Goal: Information Seeking & Learning: Check status

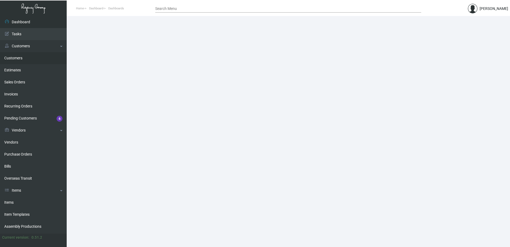
drag, startPoint x: 13, startPoint y: 59, endPoint x: 61, endPoint y: 59, distance: 48.0
click at [13, 59] on link "Customers" at bounding box center [33, 58] width 67 height 12
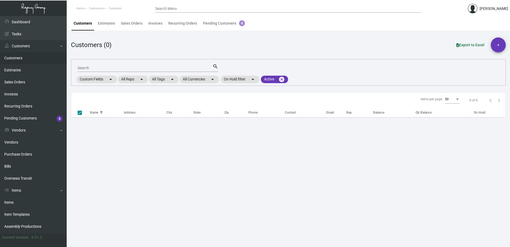
checkbox input "false"
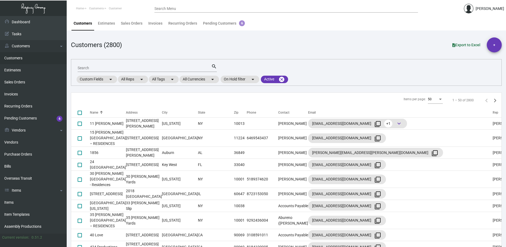
click at [85, 68] on input "Search" at bounding box center [145, 68] width 134 height 4
type input "aj"
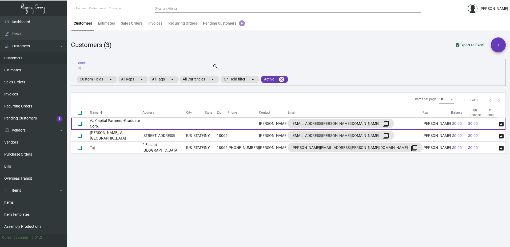
click at [136, 124] on td "AJ Capital Partners -Graduate Corp." at bounding box center [116, 123] width 53 height 12
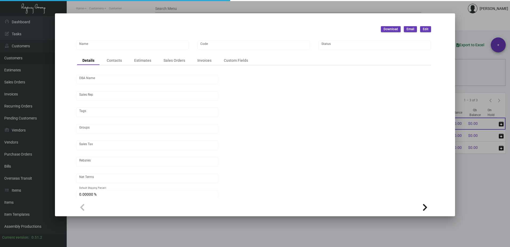
type input "AJ Capital Partners -Graduate Corp."
type input "681"
type input "[PERSON_NAME]"
type input "[GEOGRAPHIC_DATA]"
type input "Net 30"
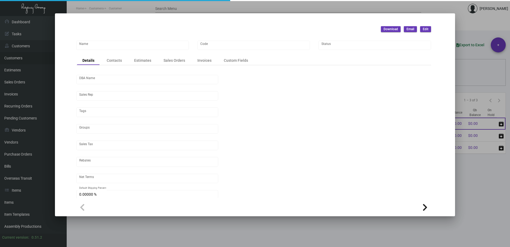
type input "8.50000 %"
type input "United States Dollar $"
type input "$ 0.00"
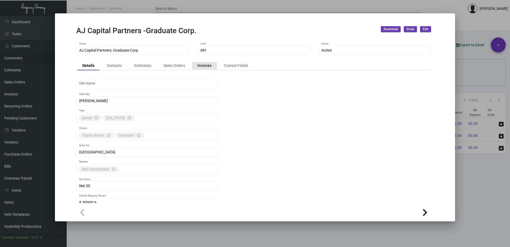
click at [206, 64] on div "Invoices" at bounding box center [204, 66] width 14 height 6
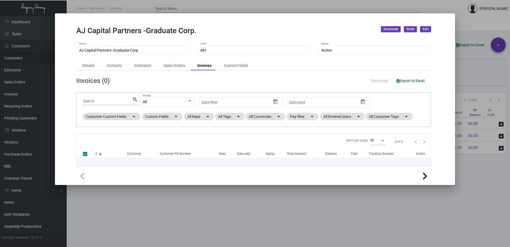
checkbox input "false"
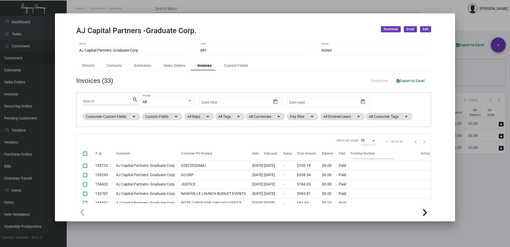
scroll to position [158, 0]
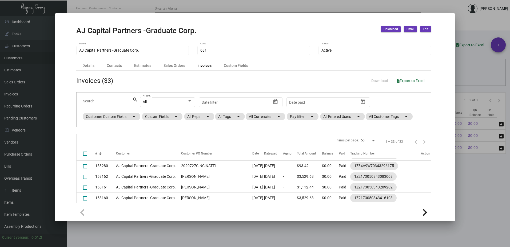
click at [134, 9] on div at bounding box center [255, 123] width 510 height 247
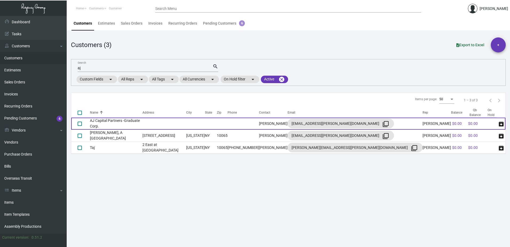
click at [124, 122] on td "AJ Capital Partners -Graduate Corp." at bounding box center [116, 123] width 53 height 12
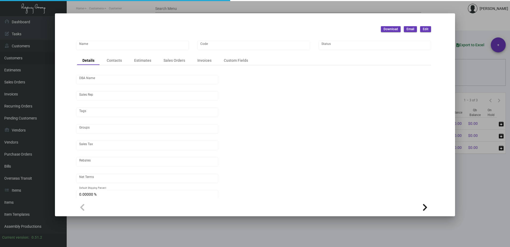
type input "AJ Capital Partners -Graduate Corp."
type input "681"
type input "[PERSON_NAME]"
type input "[GEOGRAPHIC_DATA]"
type input "Net 30"
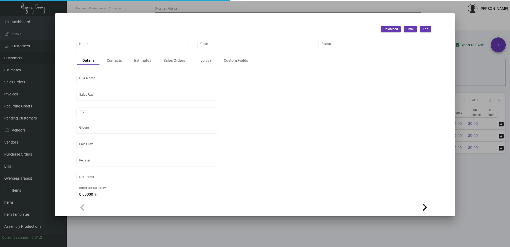
type input "8.50000 %"
type input "United States Dollar $"
type input "$ 0.00"
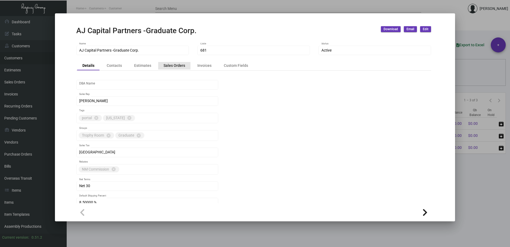
click at [176, 66] on div "Sales Orders" at bounding box center [175, 66] width 22 height 6
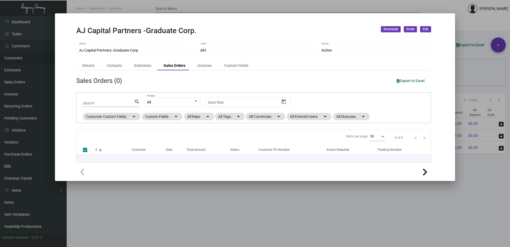
checkbox input "false"
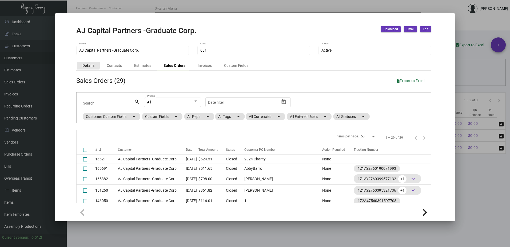
click at [86, 65] on div "Details" at bounding box center [88, 66] width 12 height 6
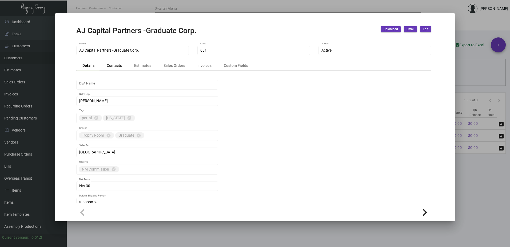
click at [108, 66] on div "Contacts" at bounding box center [114, 66] width 15 height 6
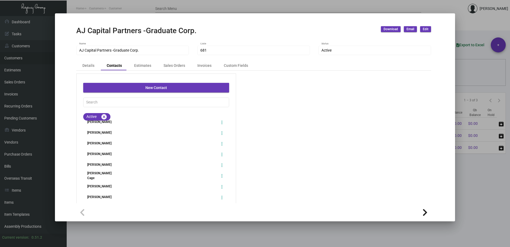
scroll to position [0, 0]
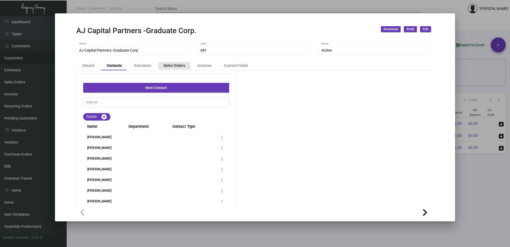
click at [173, 65] on div "Sales Orders" at bounding box center [175, 66] width 22 height 6
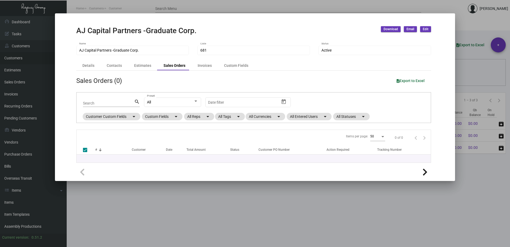
checkbox input "false"
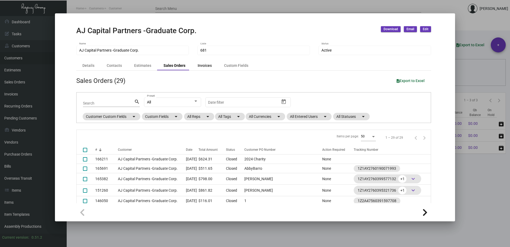
click at [204, 67] on div "Invoices" at bounding box center [205, 66] width 14 height 6
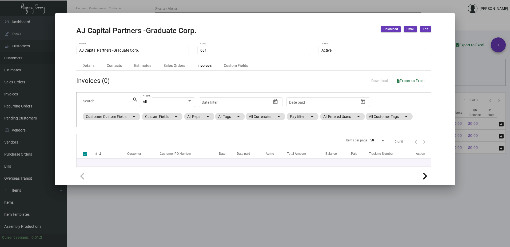
checkbox input "false"
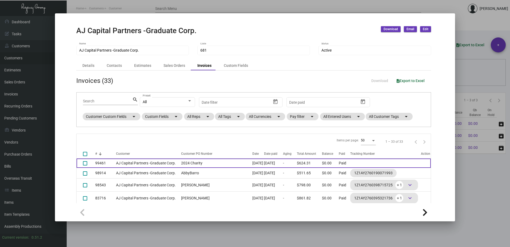
click at [143, 165] on td "AJ Capital Partners -Graduate Corp." at bounding box center [147, 162] width 62 height 9
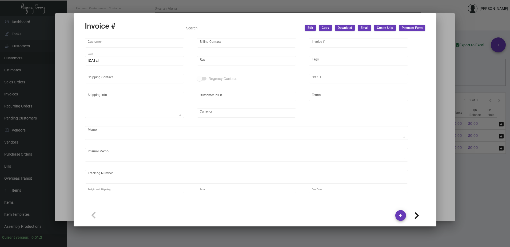
type input "AJ Capital Partners -Graduate Corp."
type input "[PERSON_NAME]"
type input "99461"
type input "[DATE]"
type input "[PERSON_NAME]"
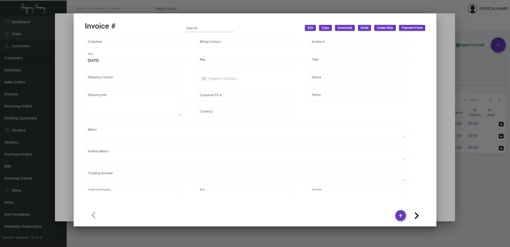
type input "[PERSON_NAME]"
type textarea "AJ Capital Partners -Graduate Corp. - [PERSON_NAME]"
type input "2024 Charity"
type input "United States Dollar $"
type input "Net 30"
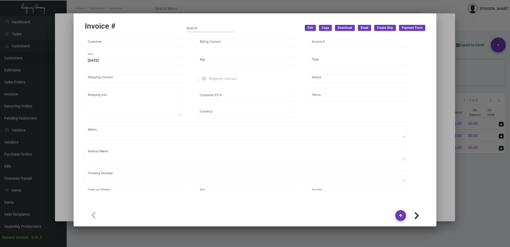
type input "8.50000 %"
type input "[DATE]"
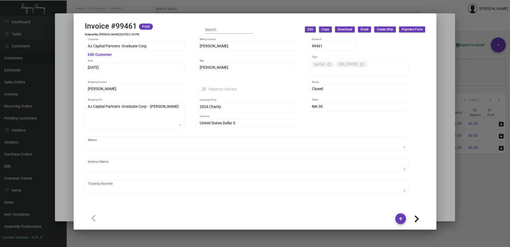
click at [196, 10] on div at bounding box center [255, 123] width 510 height 247
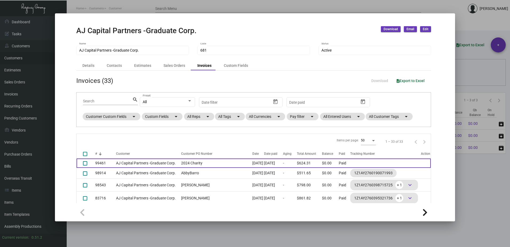
click at [136, 162] on td "AJ Capital Partners -Graduate Corp." at bounding box center [147, 162] width 62 height 9
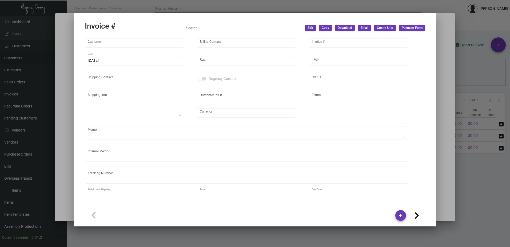
type input "AJ Capital Partners -Graduate Corp."
type input "[PERSON_NAME]"
type input "99461"
type input "[DATE]"
type input "[PERSON_NAME]"
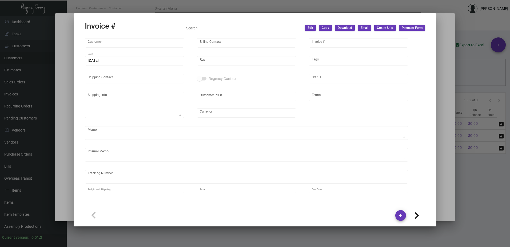
type input "[PERSON_NAME]"
type textarea "AJ Capital Partners -Graduate Corp. - [PERSON_NAME]"
type input "2024 Charity"
type input "United States Dollar $"
type input "Net 30"
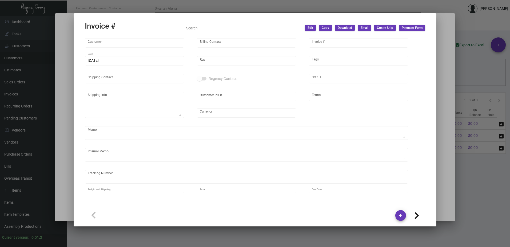
type input "8.50000 %"
type input "[DATE]"
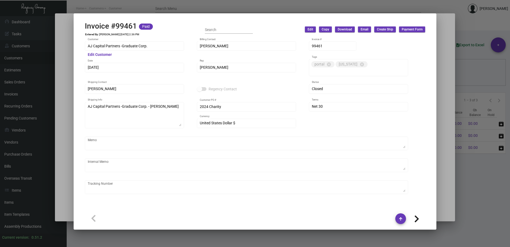
click at [189, 5] on div at bounding box center [255, 123] width 510 height 247
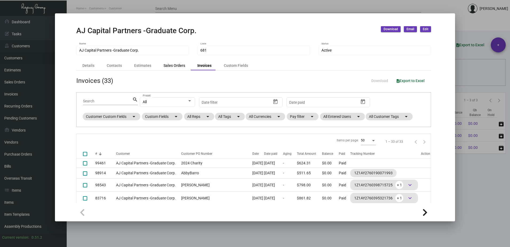
click at [168, 65] on div "Sales Orders" at bounding box center [175, 66] width 22 height 6
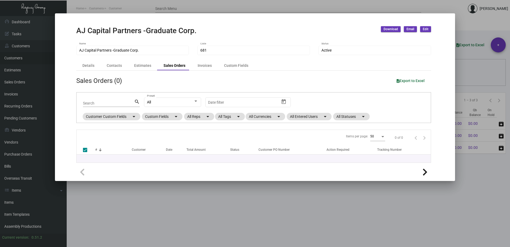
checkbox input "false"
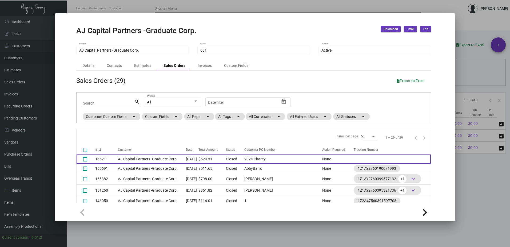
click at [134, 161] on td "AJ Capital Partners -Graduate Corp." at bounding box center [152, 158] width 68 height 9
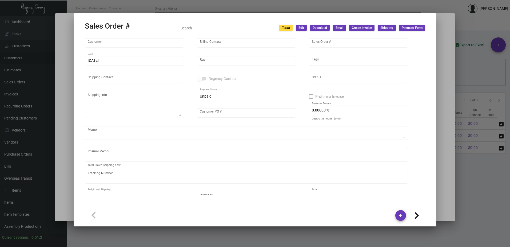
type input "AJ Capital Partners -Graduate Corp."
type input "[PERSON_NAME]"
type input "166211"
type input "[DATE]"
type input "[PERSON_NAME]"
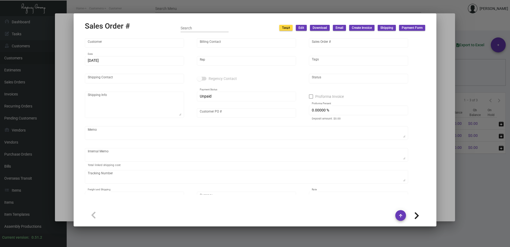
type input "[PERSON_NAME]"
type textarea "AJ Capital Partners -Graduate Corp. - [PERSON_NAME]"
type input "2024 Charity"
type input "United States Dollar $"
type input "8.50000 %"
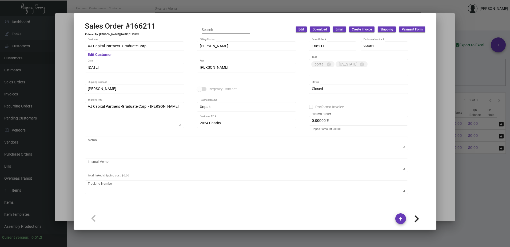
click at [242, 8] on div at bounding box center [255, 123] width 510 height 247
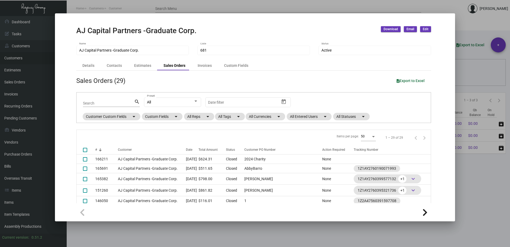
click at [218, 5] on div at bounding box center [255, 123] width 510 height 247
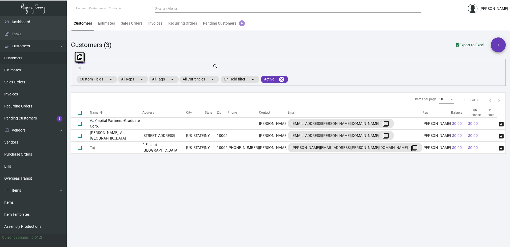
drag, startPoint x: 84, startPoint y: 68, endPoint x: 73, endPoint y: 67, distance: 10.2
click at [73, 67] on div "aj Search search Custom Fields arrow_drop_down All Reps arrow_drop_down All Tag…" at bounding box center [288, 72] width 435 height 27
type input "barrier"
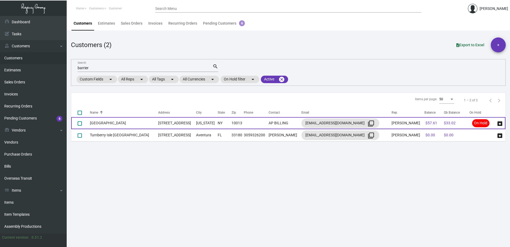
click at [99, 124] on td "[GEOGRAPHIC_DATA]" at bounding box center [124, 123] width 68 height 12
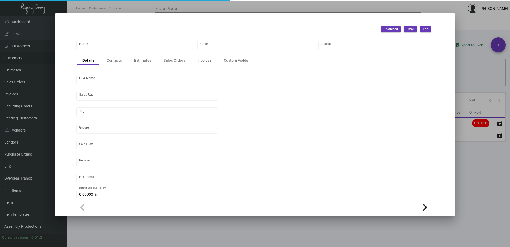
type input "[GEOGRAPHIC_DATA]"
type input "BRH"
type input "Hotel Fouquet's [US_STATE]"
type input "[PERSON_NAME]"
type input "[GEOGRAPHIC_DATA]-[GEOGRAPHIC_DATA] ([US_STATE][GEOGRAPHIC_DATA])"
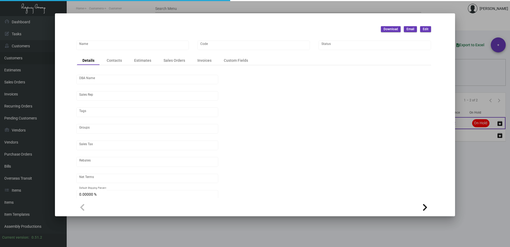
type input "Net 30"
type input "United States Dollar $"
type input "$ 0.00"
checkbox input "true"
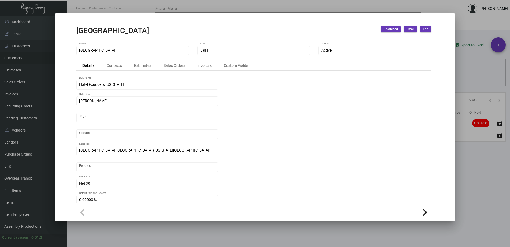
click at [473, 148] on div at bounding box center [255, 123] width 510 height 247
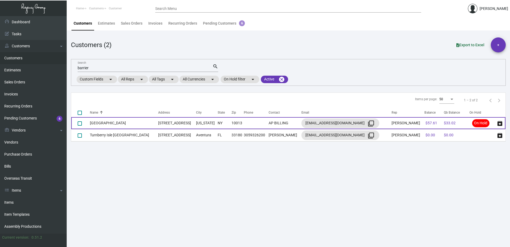
click at [160, 122] on td "[STREET_ADDRESS]" at bounding box center [177, 123] width 38 height 12
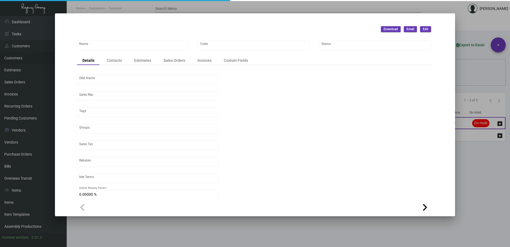
type input "[GEOGRAPHIC_DATA]"
type input "BRH"
type input "Hotel Fouquet's [US_STATE]"
type input "[PERSON_NAME]"
type input "[GEOGRAPHIC_DATA]-[GEOGRAPHIC_DATA] ([US_STATE][GEOGRAPHIC_DATA])"
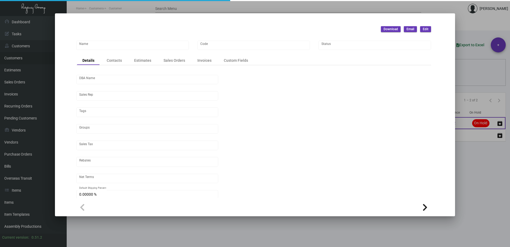
type input "Net 30"
type input "United States Dollar $"
type input "$ 0.00"
checkbox input "true"
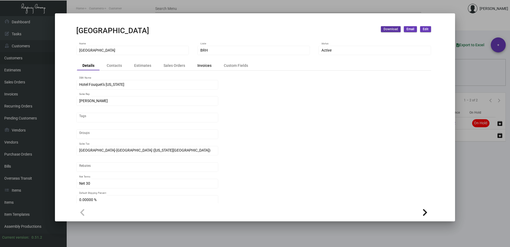
click at [204, 66] on div "Invoices" at bounding box center [204, 66] width 14 height 6
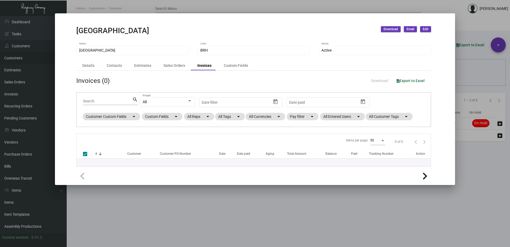
checkbox input "false"
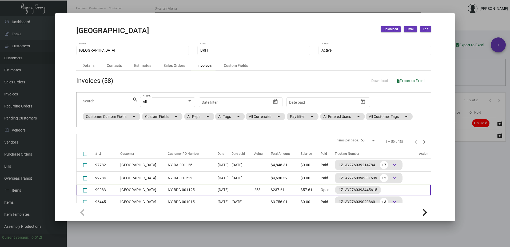
click at [141, 189] on td "[GEOGRAPHIC_DATA]" at bounding box center [142, 189] width 45 height 11
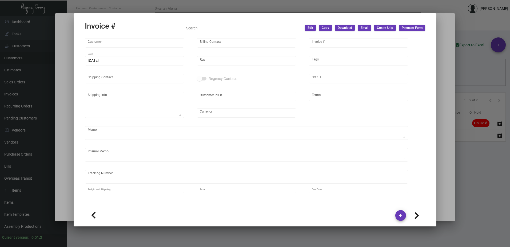
type input "[GEOGRAPHIC_DATA]"
type input "AP BILLING"
type input "99083"
type input "[DATE]"
type input "[PERSON_NAME]"
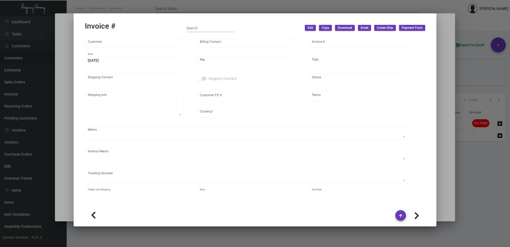
type input "[PERSON_NAME]"
type textarea "[GEOGRAPHIC_DATA] - [GEOGRAPHIC_DATA] [STREET_ADDRESS][US_STATE], 8456628247"
type input "NY-BDC-001125"
type input "United States Dollar $"
type input "Net 30"
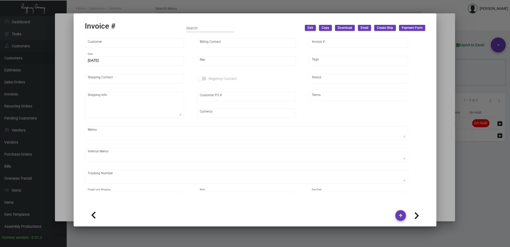
type textarea "Label provided to vendor to ship to hotel UPS Ground Cost $12.04"
type input "$ 38.24"
type input "[DATE]"
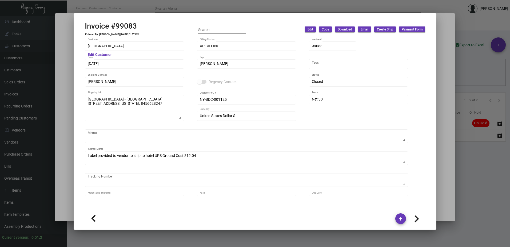
drag, startPoint x: 296, startPoint y: 9, endPoint x: 352, endPoint y: 27, distance: 59.0
click at [296, 9] on div at bounding box center [255, 123] width 510 height 247
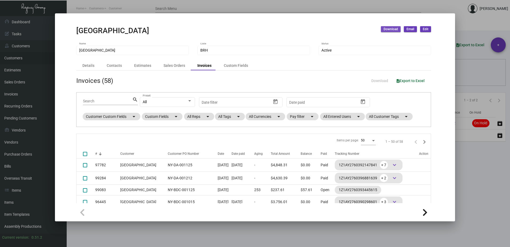
click at [390, 30] on span "Download" at bounding box center [391, 29] width 14 height 5
click at [395, 42] on button "Invoices and Statements" at bounding box center [405, 40] width 49 height 13
click at [104, 8] on div at bounding box center [255, 123] width 510 height 247
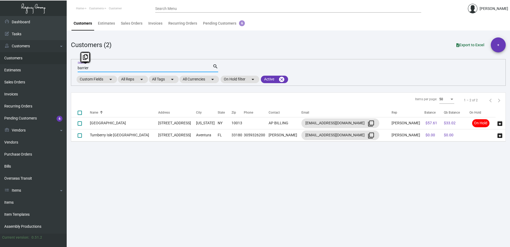
drag, startPoint x: 90, startPoint y: 67, endPoint x: 62, endPoint y: 61, distance: 28.7
click at [62, 61] on div "Dashboard Dashboard Tasks Customers Customers Estimates Sales Orders Invoices R…" at bounding box center [255, 131] width 510 height 231
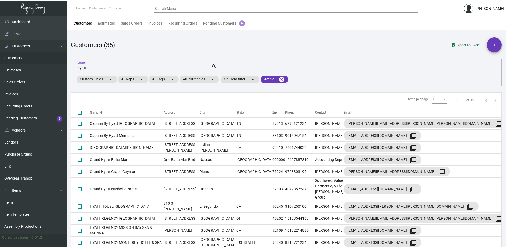
type input "hyatt"
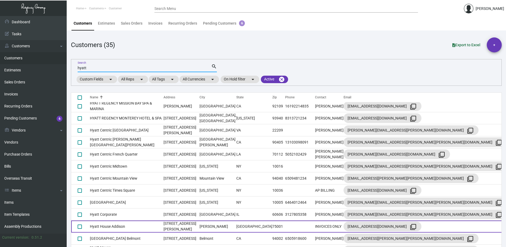
scroll to position [133, 0]
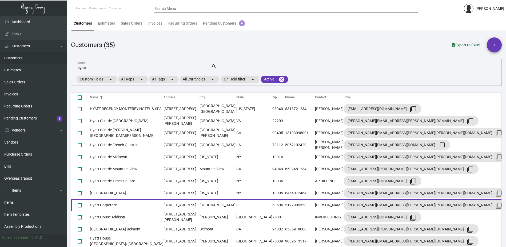
click at [109, 199] on td "Hyatt Corporate" at bounding box center [127, 205] width 74 height 12
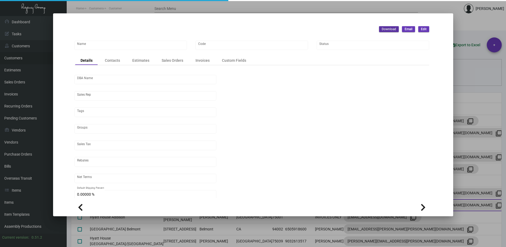
type input "Hyatt Corporate"
type input "HYCOR"
type input "[PERSON_NAME]"
type input "[GEOGRAPHIC_DATA]"
type input "Net 30"
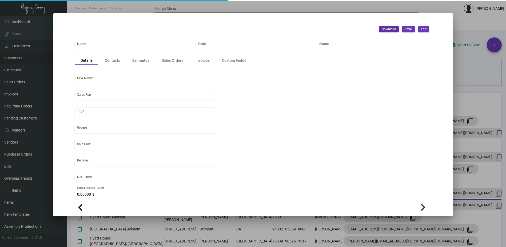
type input "United States Dollar $"
type input "$ 0.00"
checkbox input "true"
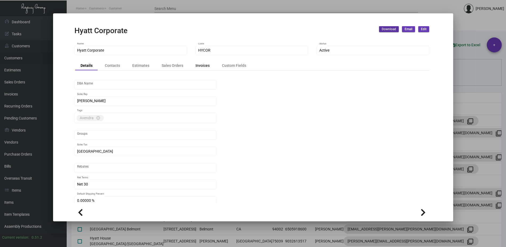
click at [207, 66] on div "Invoices" at bounding box center [203, 66] width 14 height 6
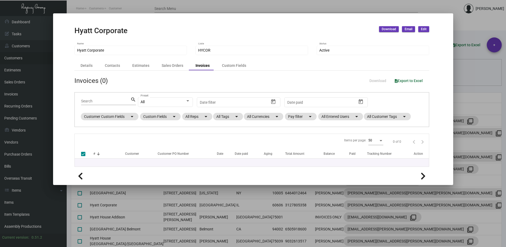
checkbox input "false"
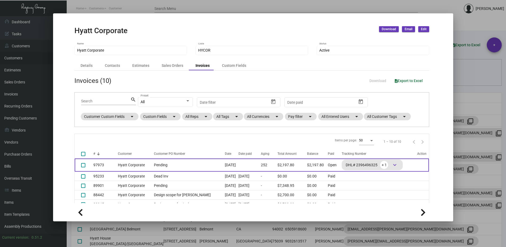
click at [133, 165] on td "Hyatt Corporate" at bounding box center [134, 164] width 33 height 13
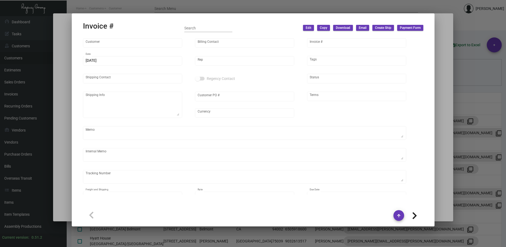
type input "Hyatt Corporate"
type input "Hyatt International"
type input "97973"
type input "[DATE]"
type input "[PERSON_NAME]"
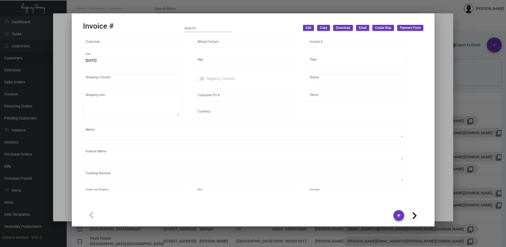
type input "[PERSON_NAME]"
type textarea "Hyatt Corporate - [PERSON_NAME] [STREET_ADDRESS]"
type input "Pending"
type input "United States Dollar $"
type input "Net 30"
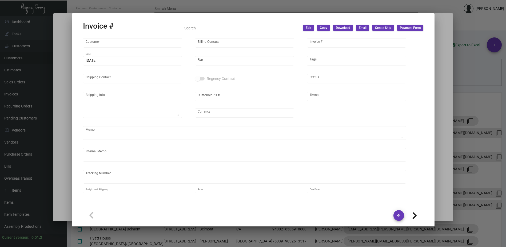
type textarea "IHD by 11/15"
type input "$ 787.00"
type input "[DATE]"
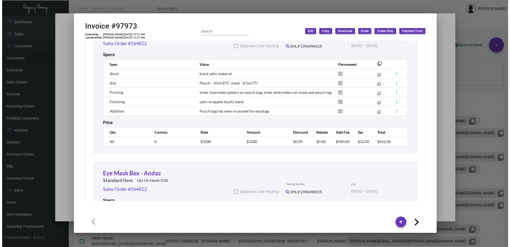
scroll to position [640, 0]
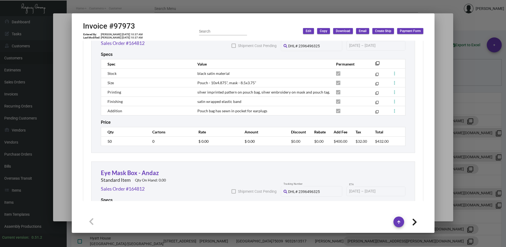
click at [209, 9] on div at bounding box center [253, 123] width 506 height 247
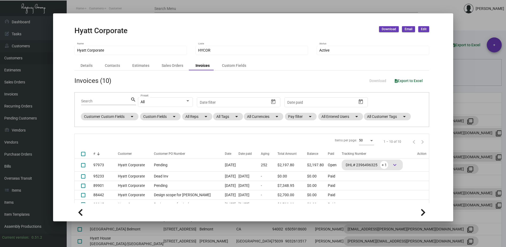
click at [104, 7] on div at bounding box center [253, 123] width 506 height 247
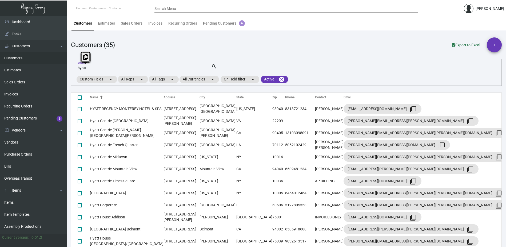
drag, startPoint x: 89, startPoint y: 67, endPoint x: 65, endPoint y: 67, distance: 24.0
click at [65, 67] on div "Dashboard Dashboard Tasks Customers Customers Estimates Sales Orders Invoices R…" at bounding box center [253, 134] width 506 height 237
type input "ambassador chicag"
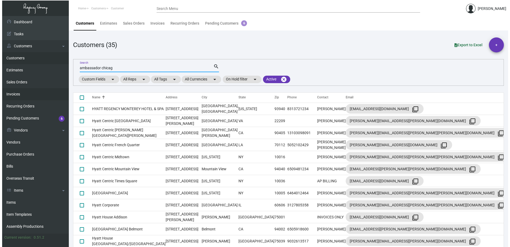
scroll to position [0, 0]
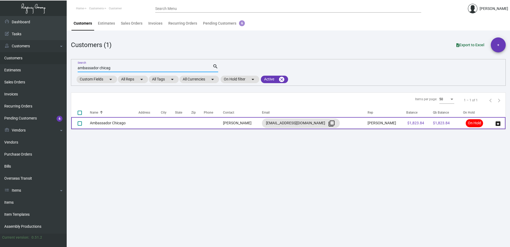
click at [102, 124] on td "Ambassador Chicago" at bounding box center [114, 123] width 49 height 12
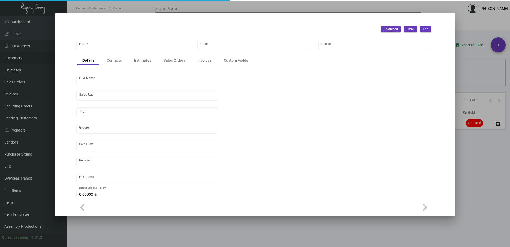
type input "Ambassador Chicago"
type input "AMBC"
type input "[PERSON_NAME]"
type input "[GEOGRAPHIC_DATA]"
type input "Net 30"
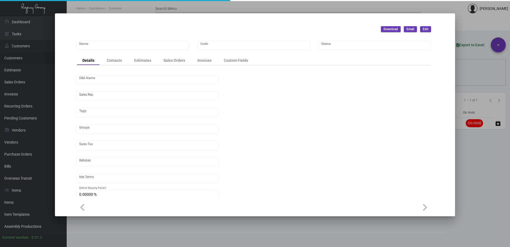
type input "United States Dollar $"
type input "$ 0.00"
checkbox input "true"
